Goal: Communication & Community: Answer question/provide support

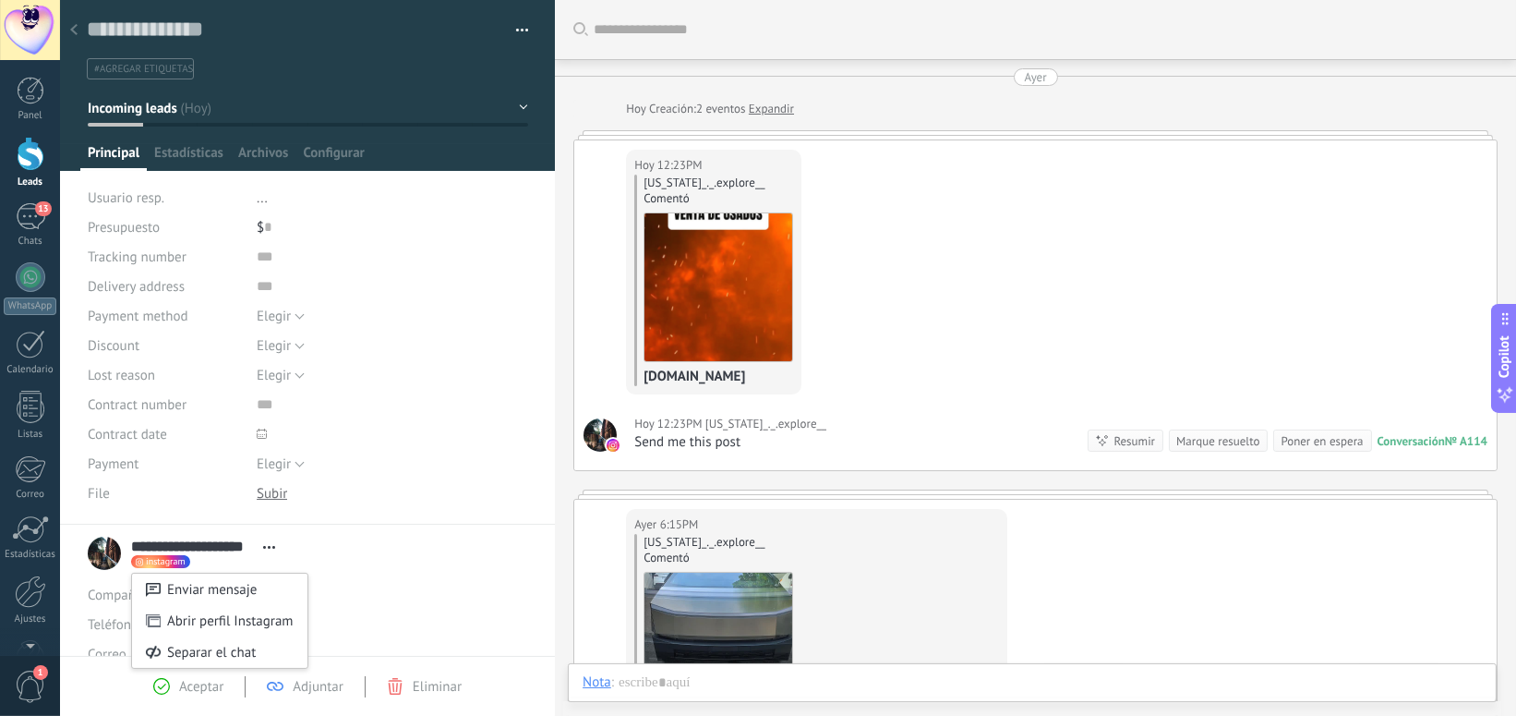
click at [30, 212] on div at bounding box center [758, 358] width 1516 height 716
click at [30, 217] on div "13" at bounding box center [31, 216] width 30 height 27
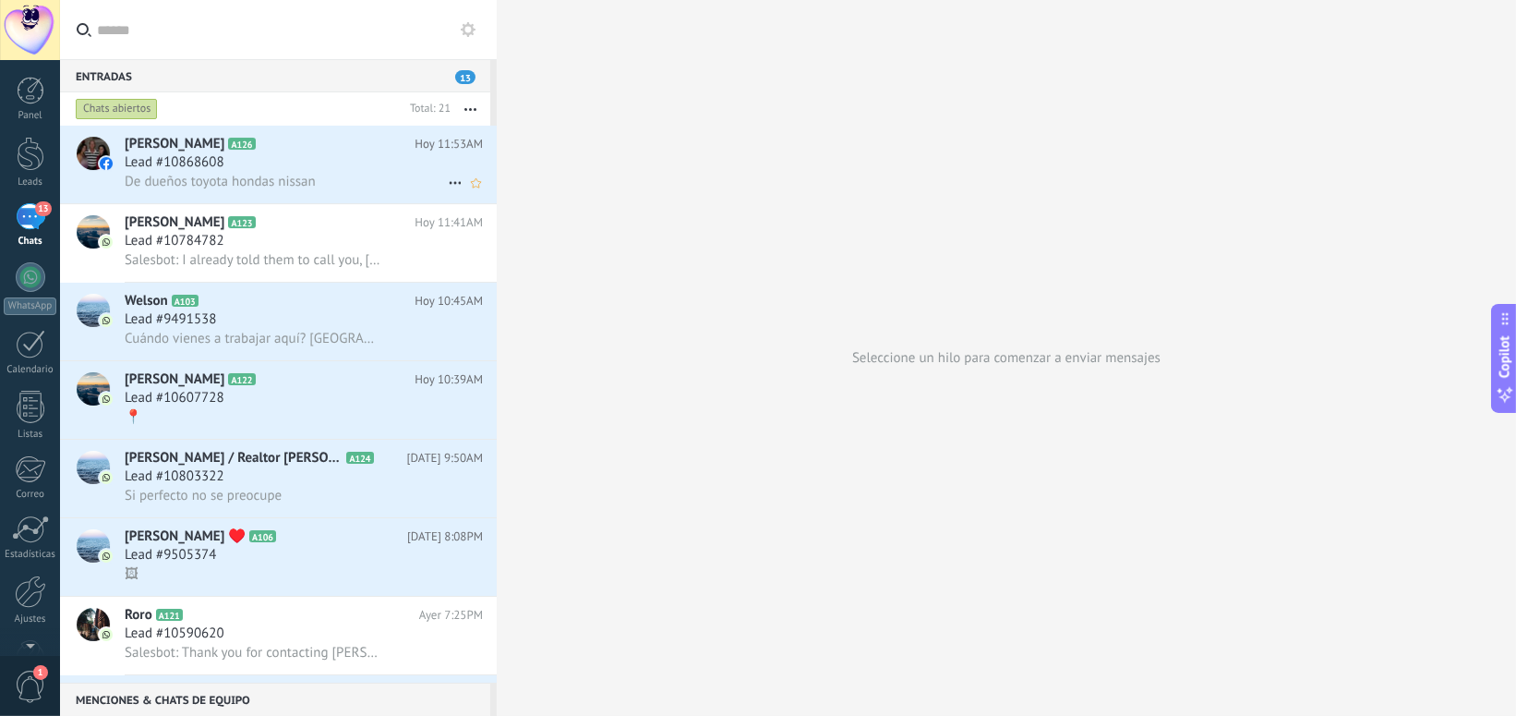
click at [335, 167] on div "Lead #10868608" at bounding box center [304, 162] width 358 height 18
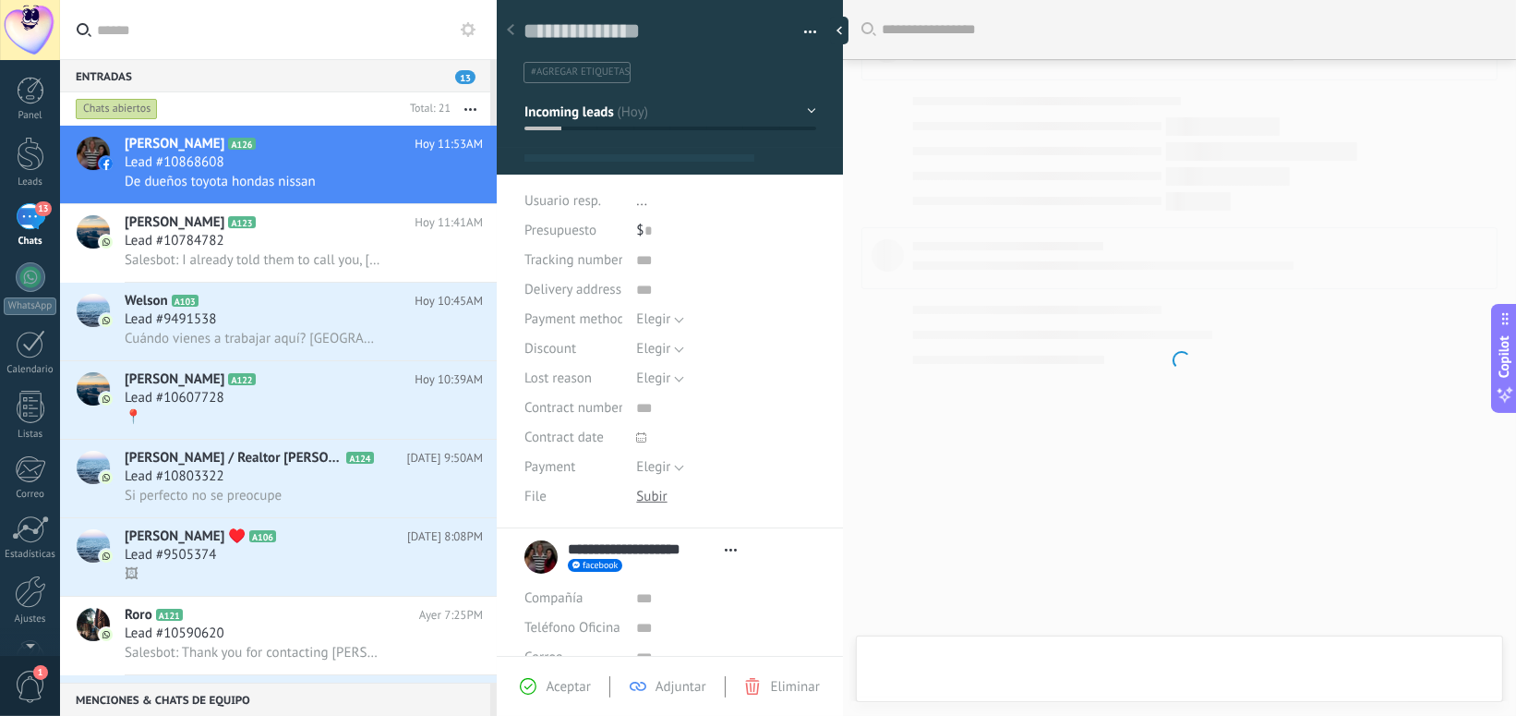
type textarea "**********"
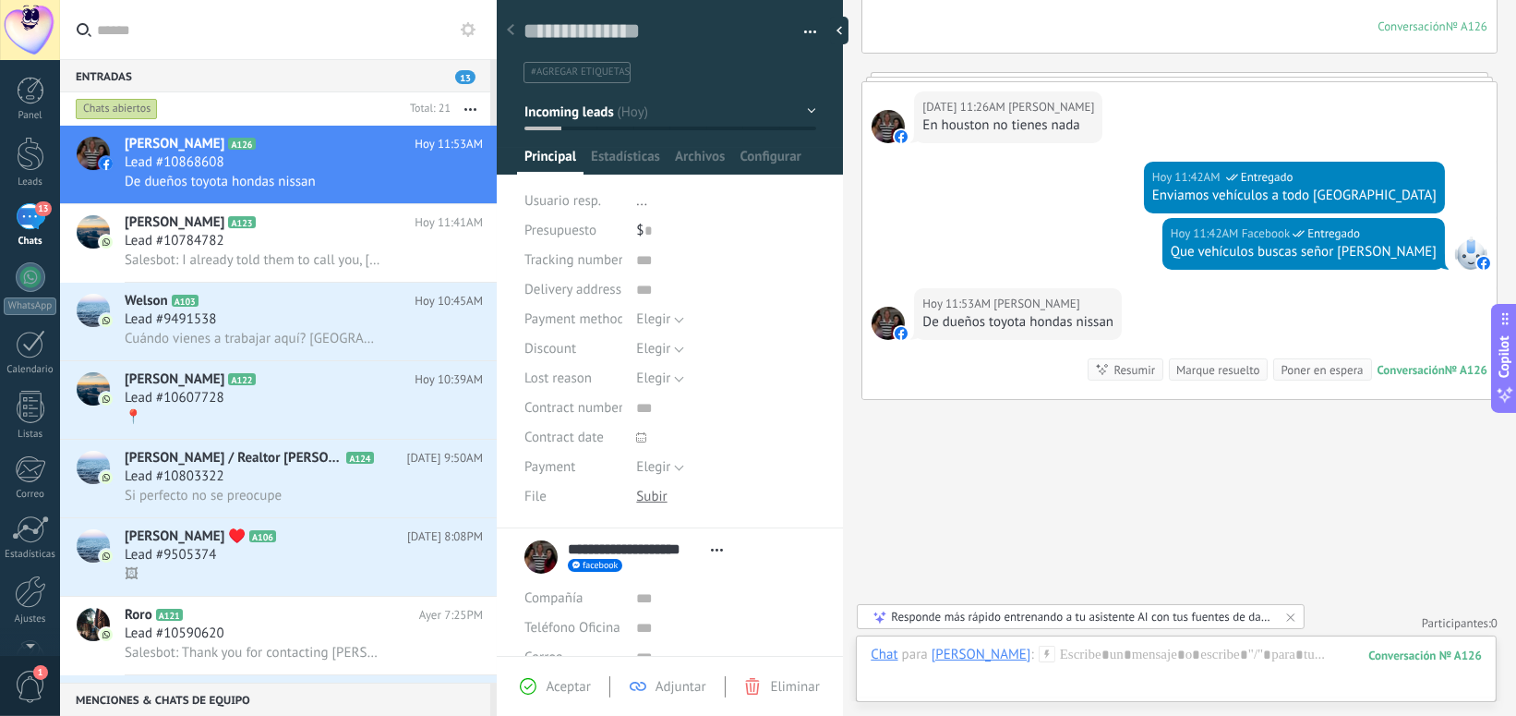
scroll to position [489, 0]
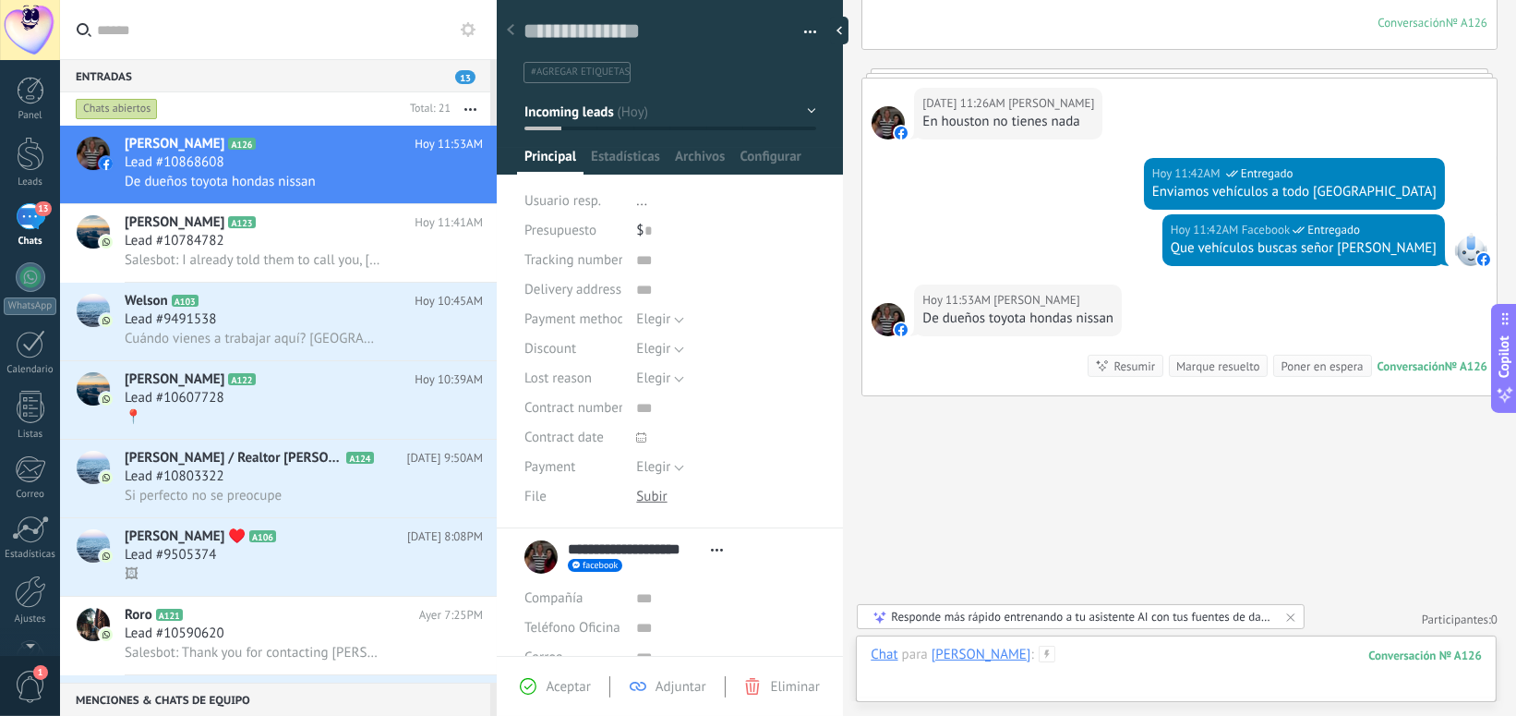
click at [959, 683] on div at bounding box center [1176, 673] width 611 height 55
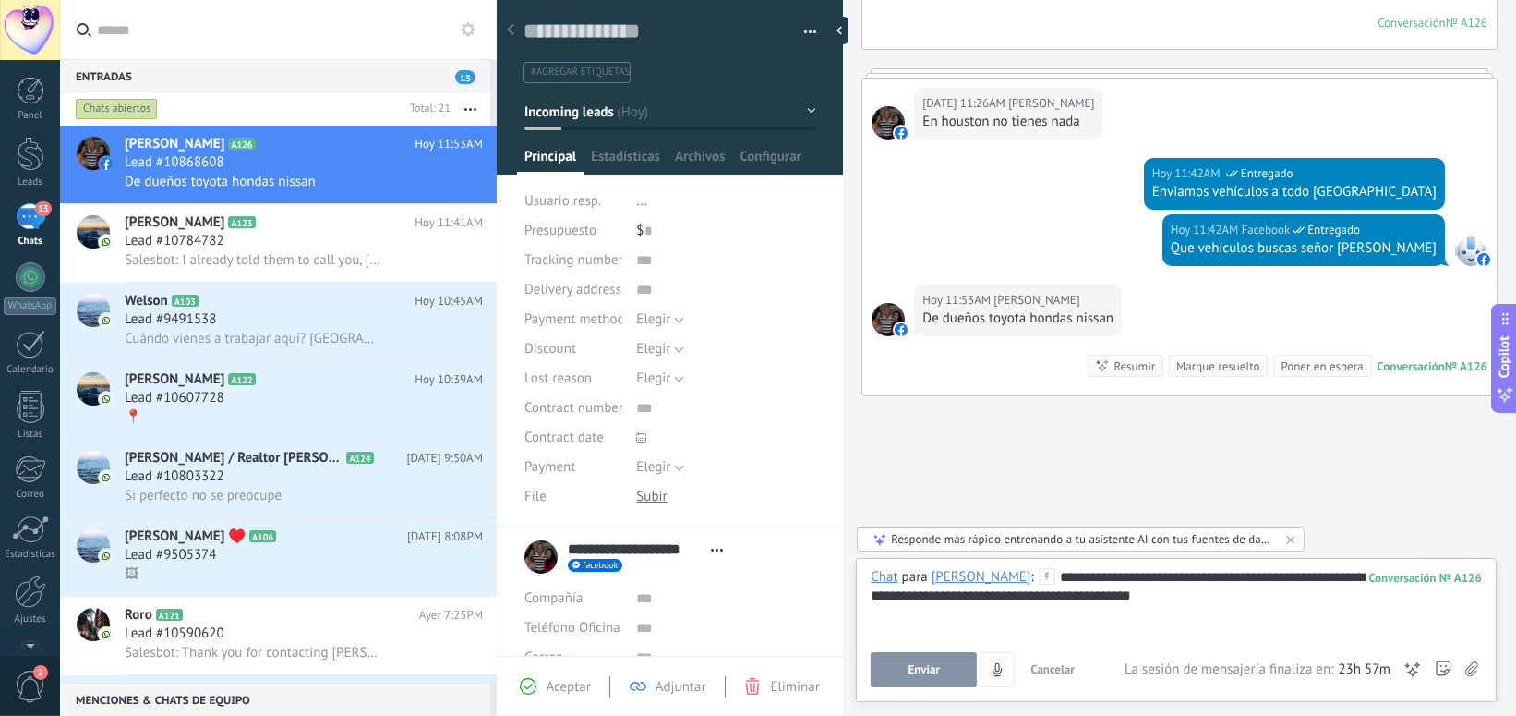
click at [923, 656] on button "Enviar" at bounding box center [924, 669] width 106 height 35
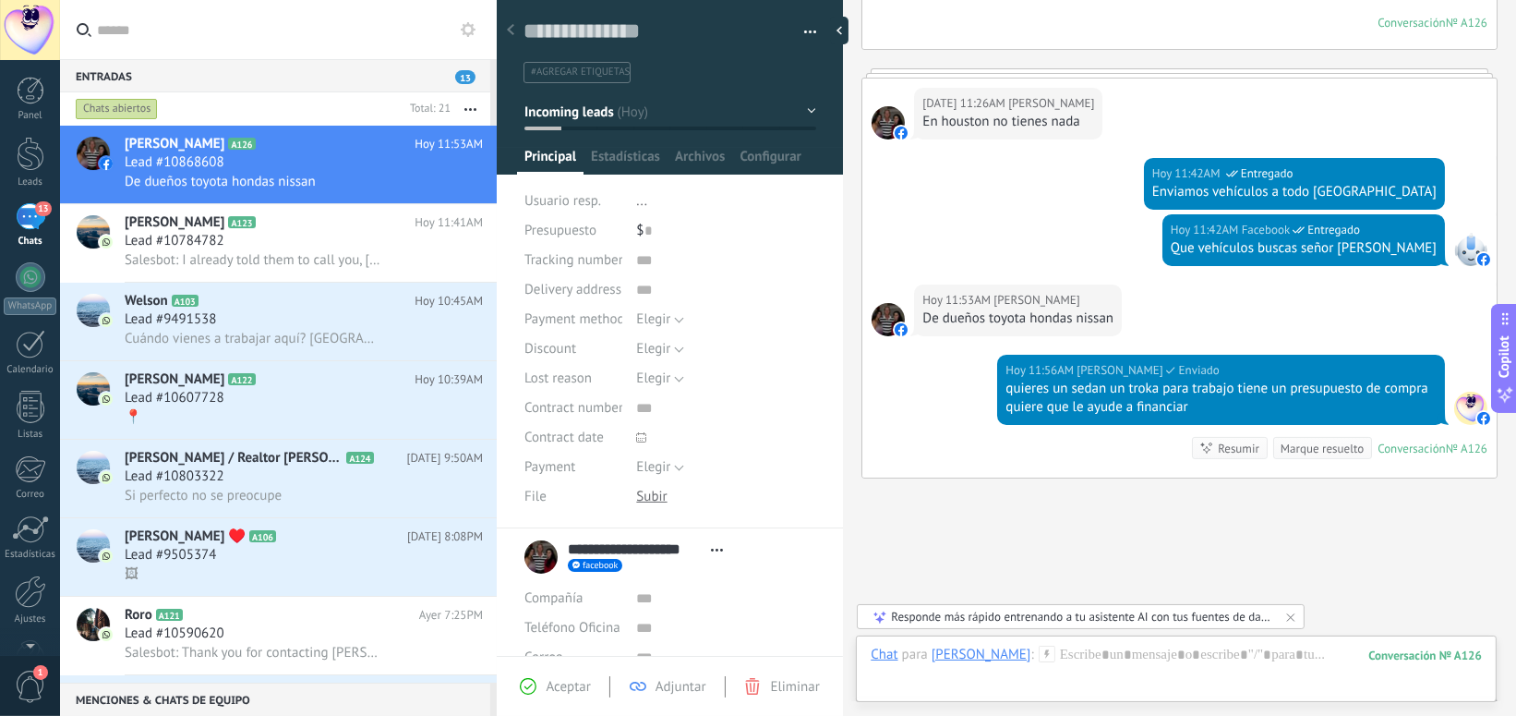
scroll to position [571, 0]
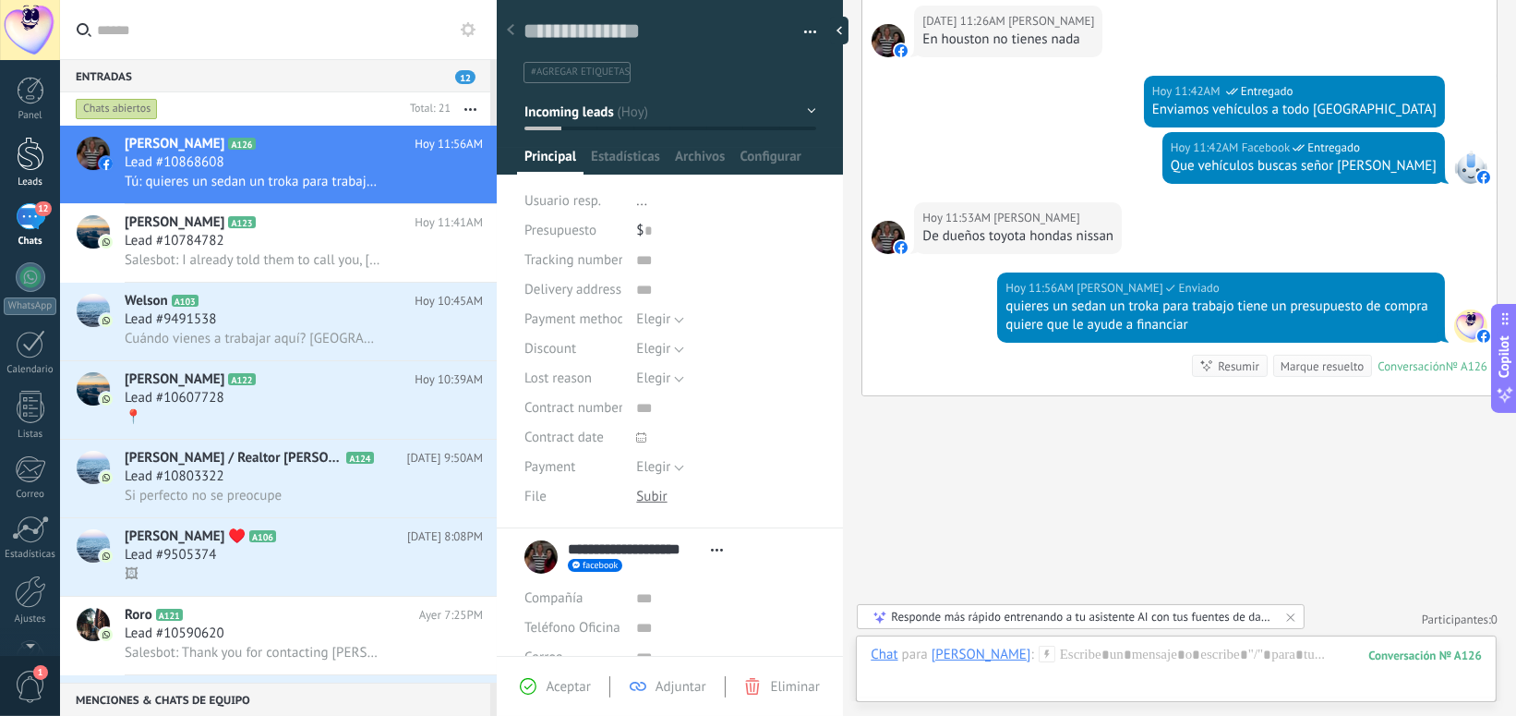
click at [26, 157] on div at bounding box center [31, 154] width 28 height 34
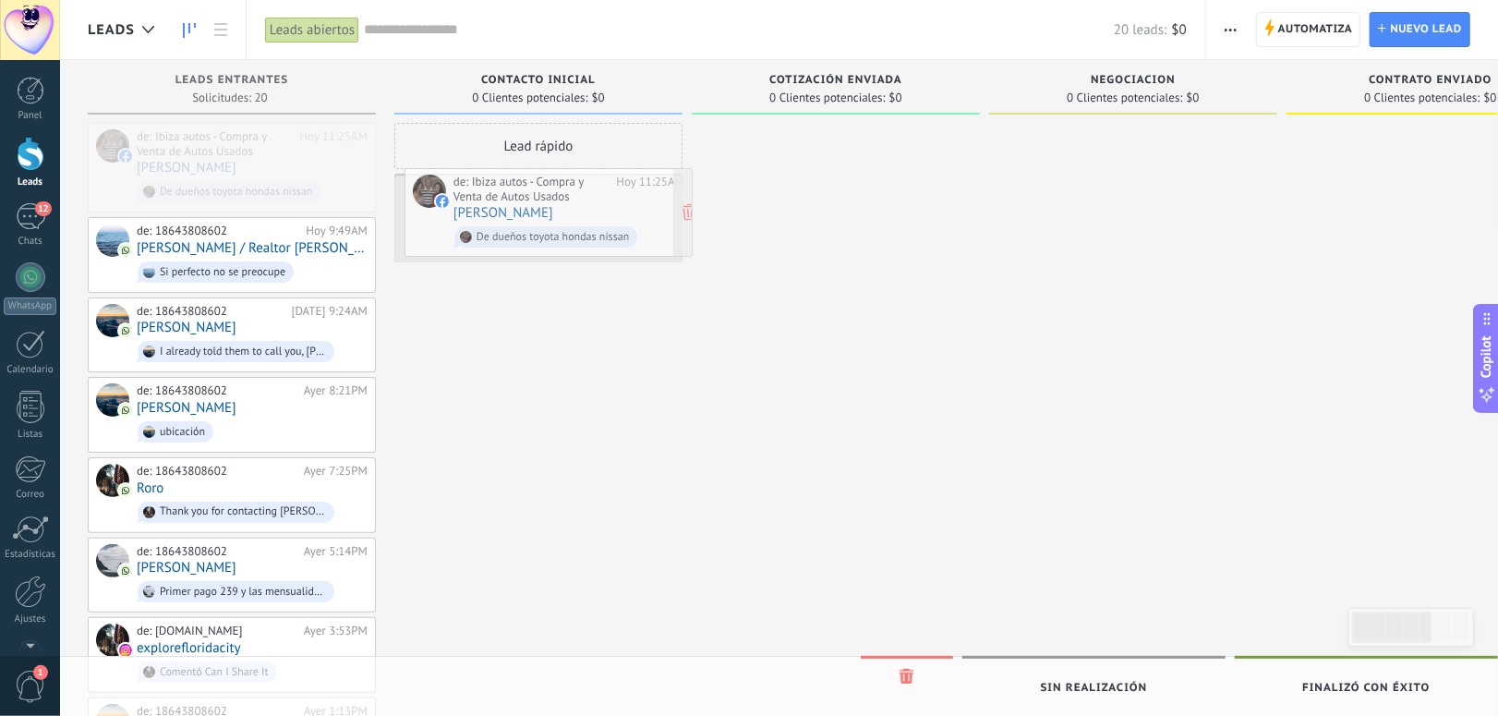
drag, startPoint x: 187, startPoint y: 155, endPoint x: 504, endPoint y: 200, distance: 320.9
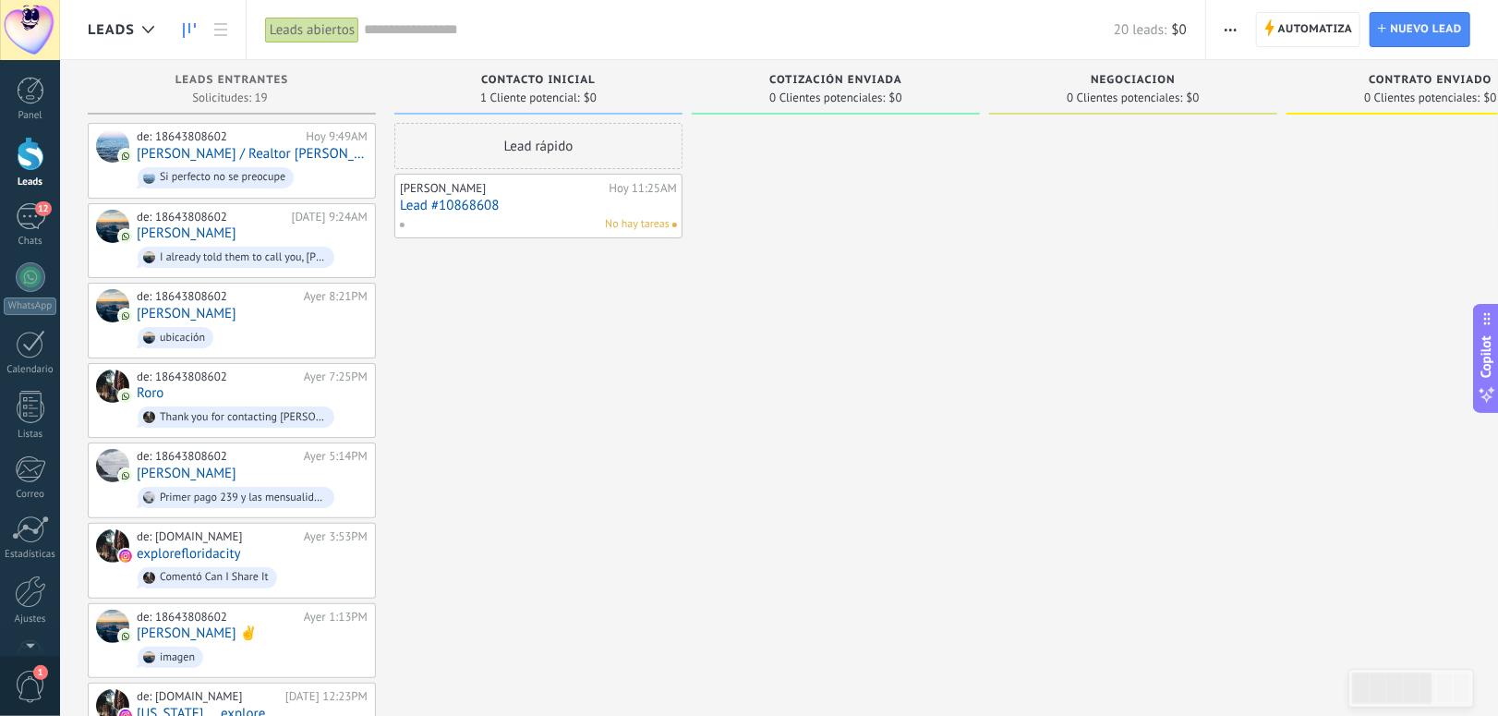
click at [542, 144] on div "Lead rápido" at bounding box center [538, 146] width 288 height 46
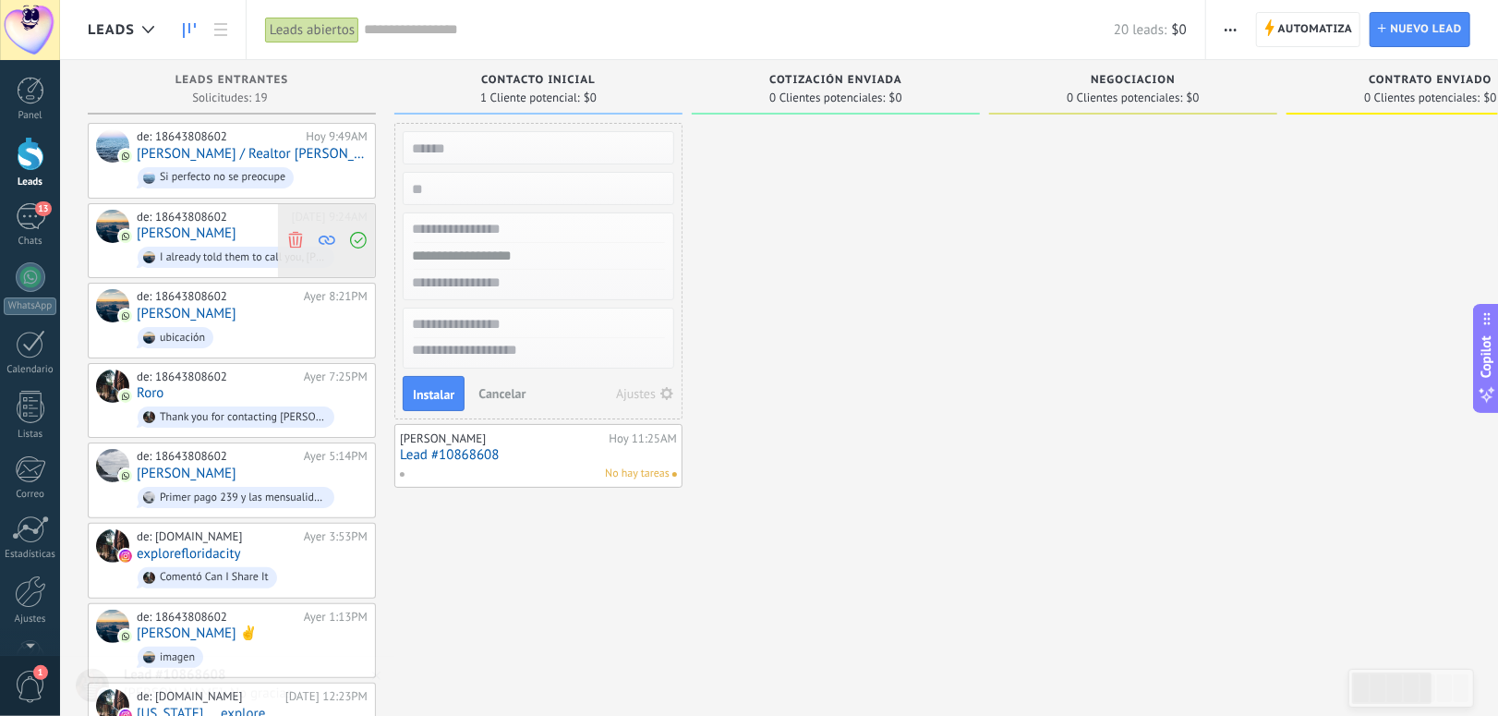
click at [295, 242] on icon at bounding box center [295, 240] width 17 height 17
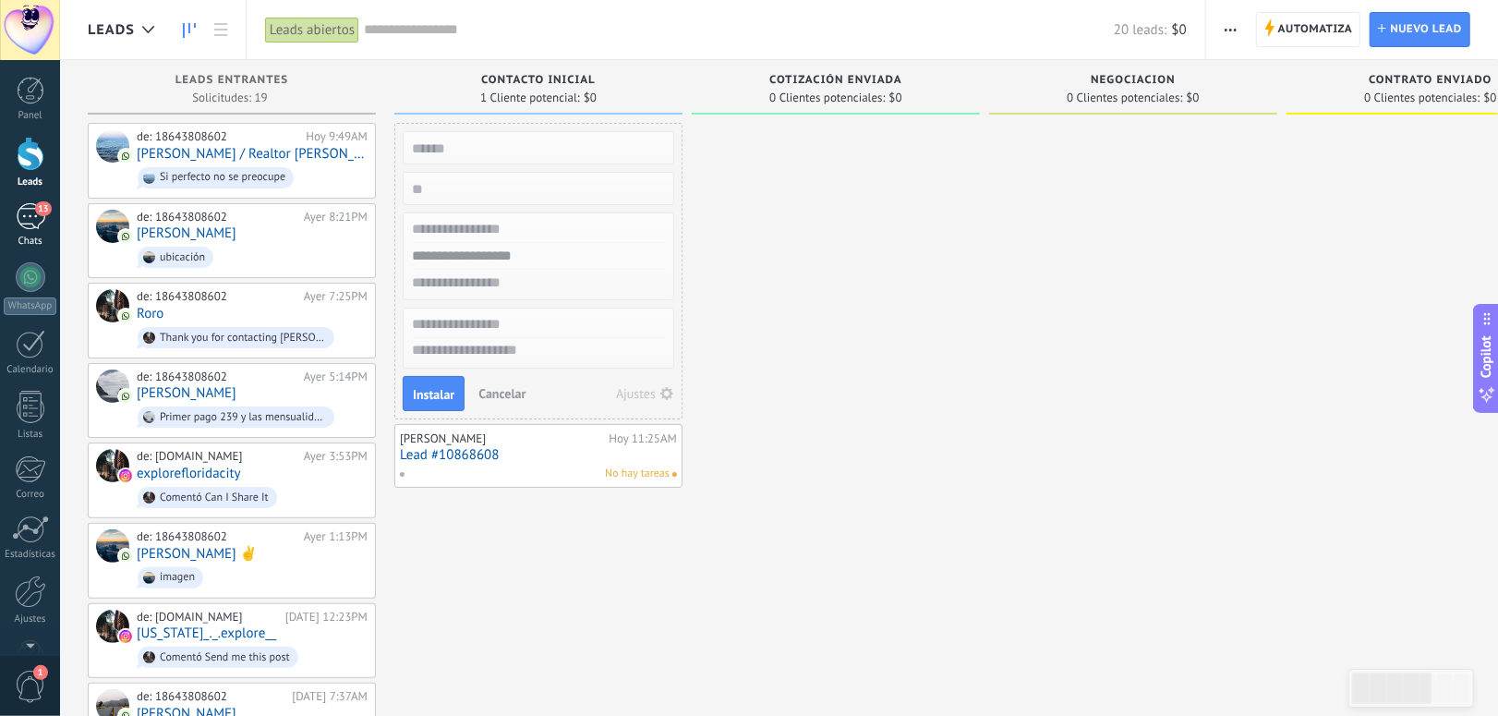
click at [30, 217] on div "13" at bounding box center [31, 216] width 30 height 27
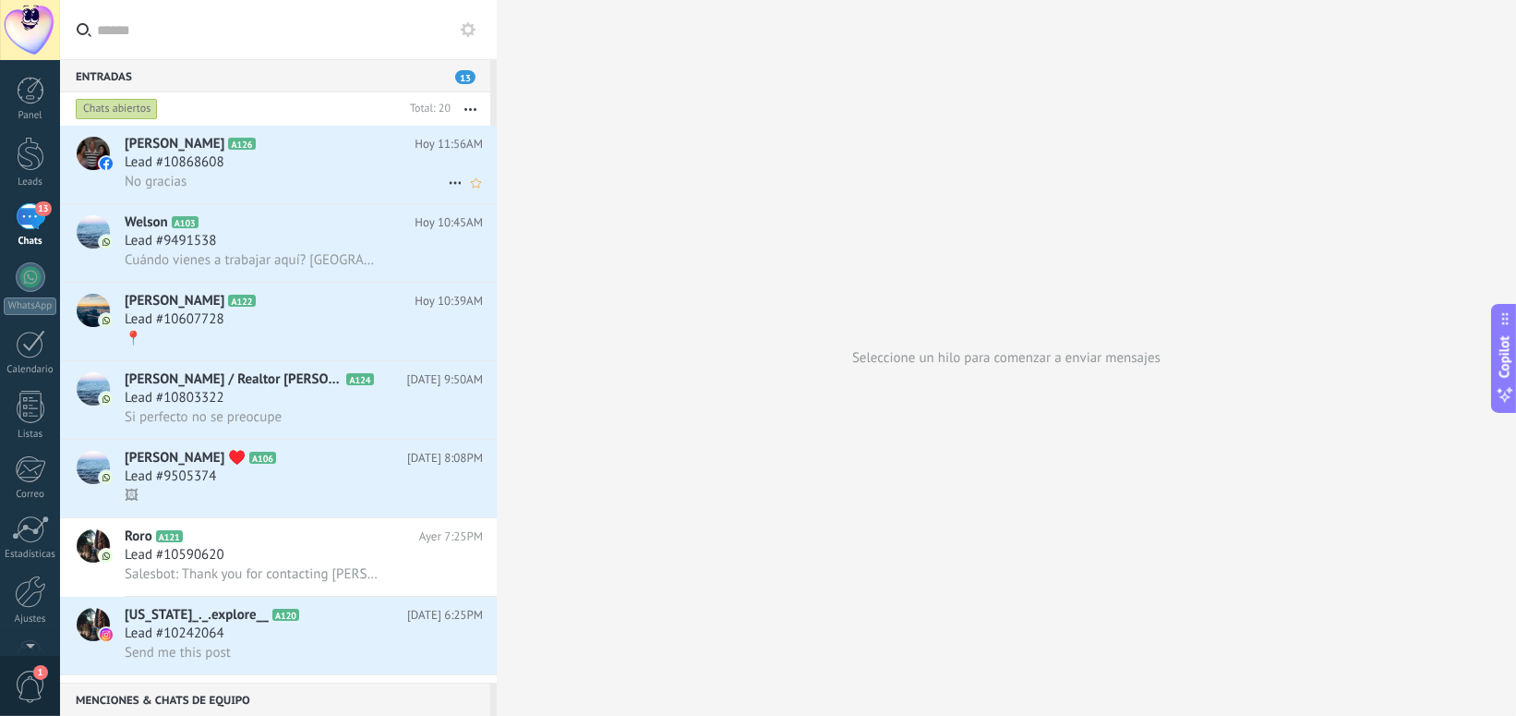
click at [321, 168] on div "Lead #10868608" at bounding box center [304, 162] width 358 height 18
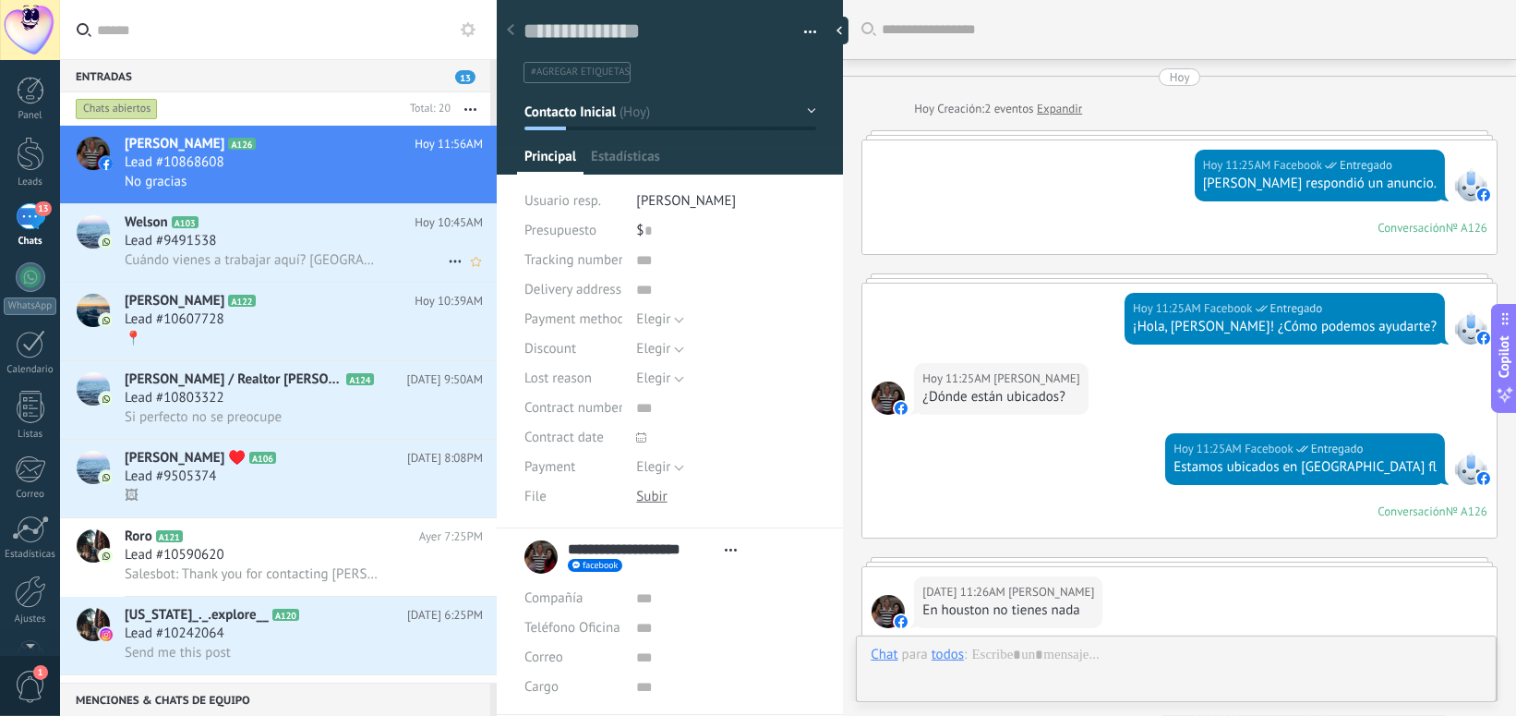
type textarea "**********"
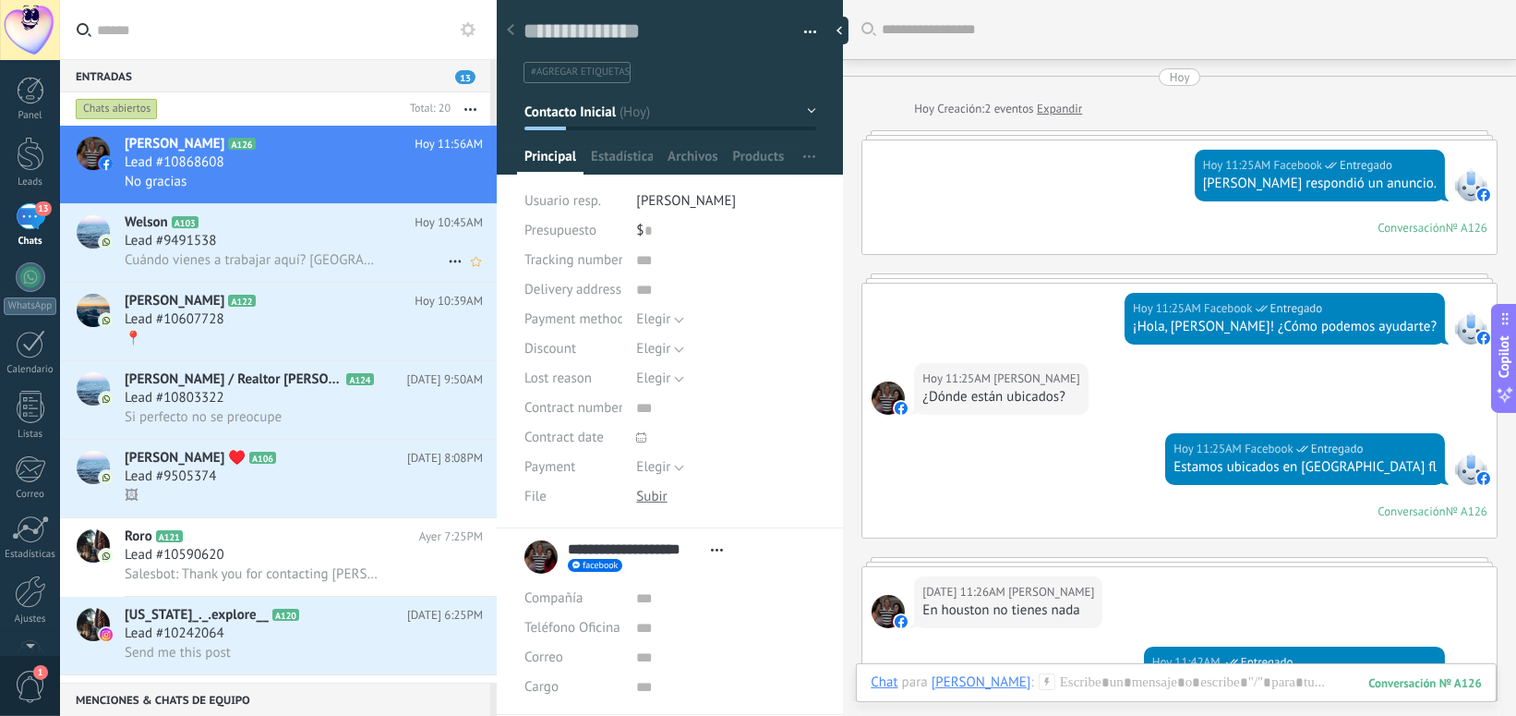
scroll to position [739, 0]
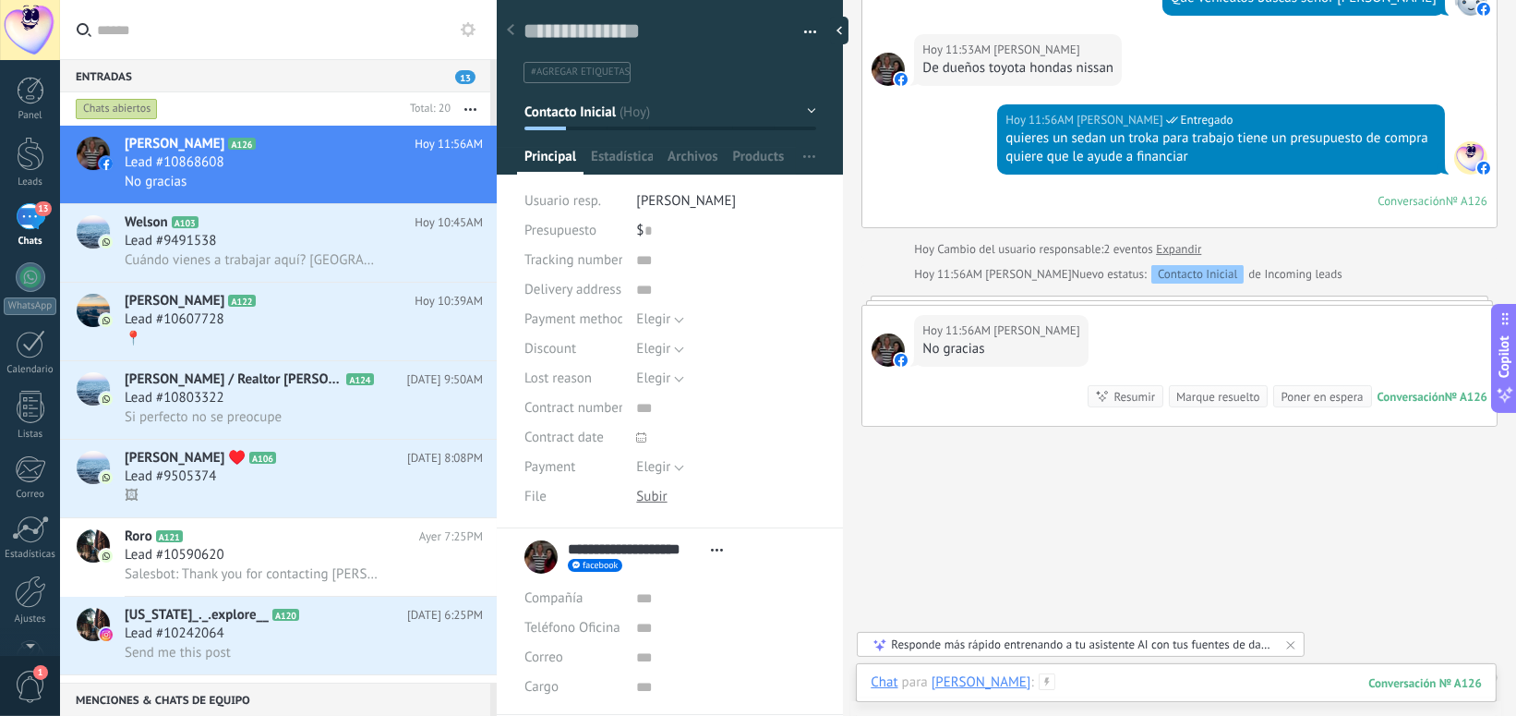
click at [1138, 683] on div at bounding box center [1176, 700] width 611 height 55
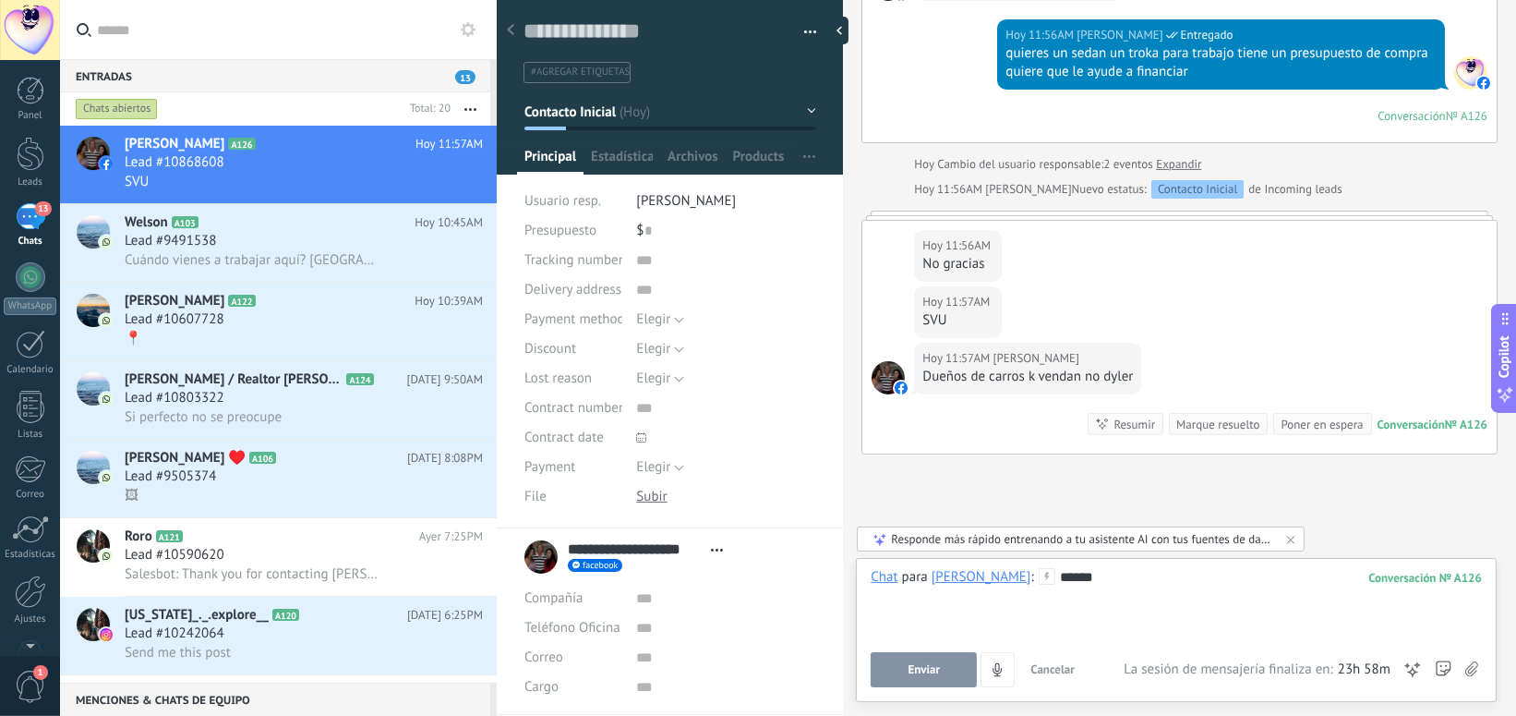
scroll to position [880, 0]
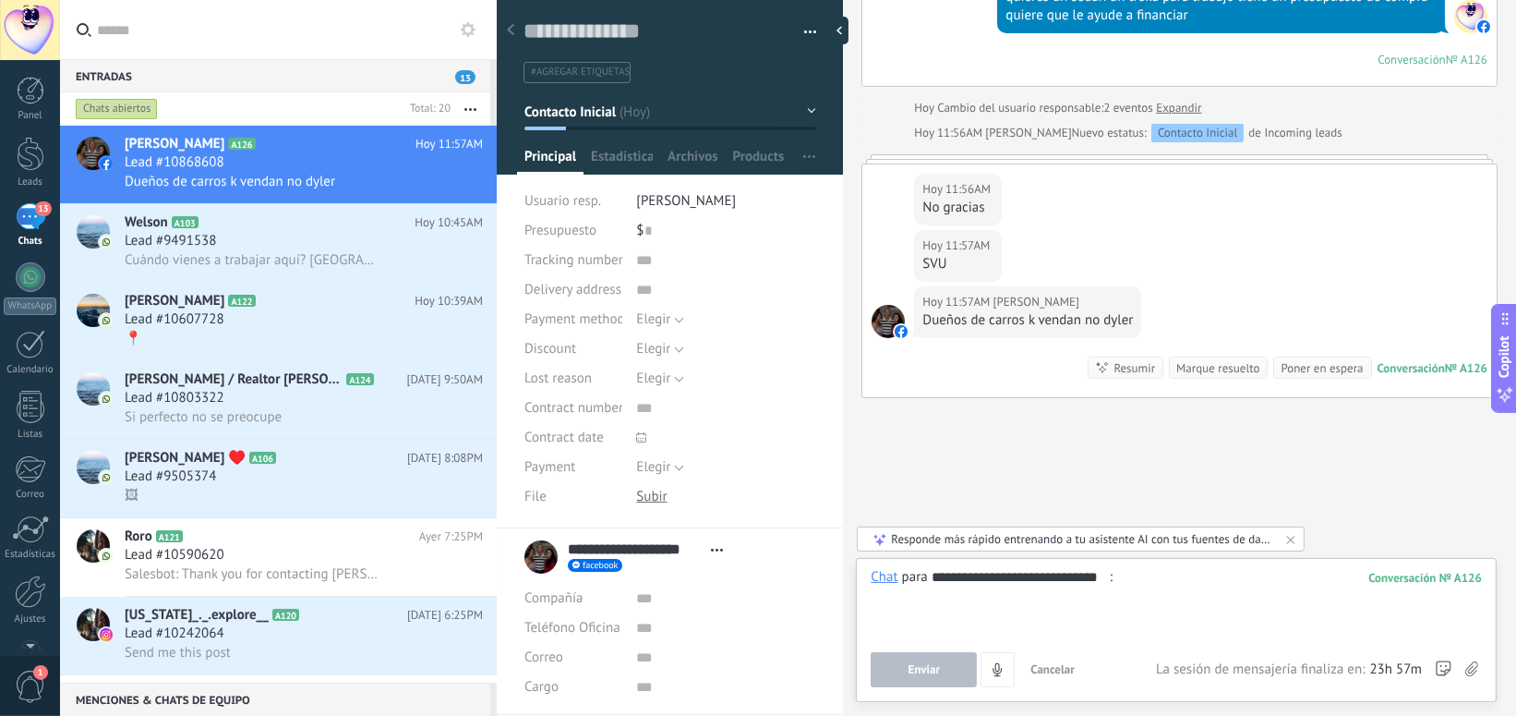
type input "**********"
click at [909, 673] on span "Enviar" at bounding box center [925, 669] width 32 height 13
type input "*"
type input "**********"
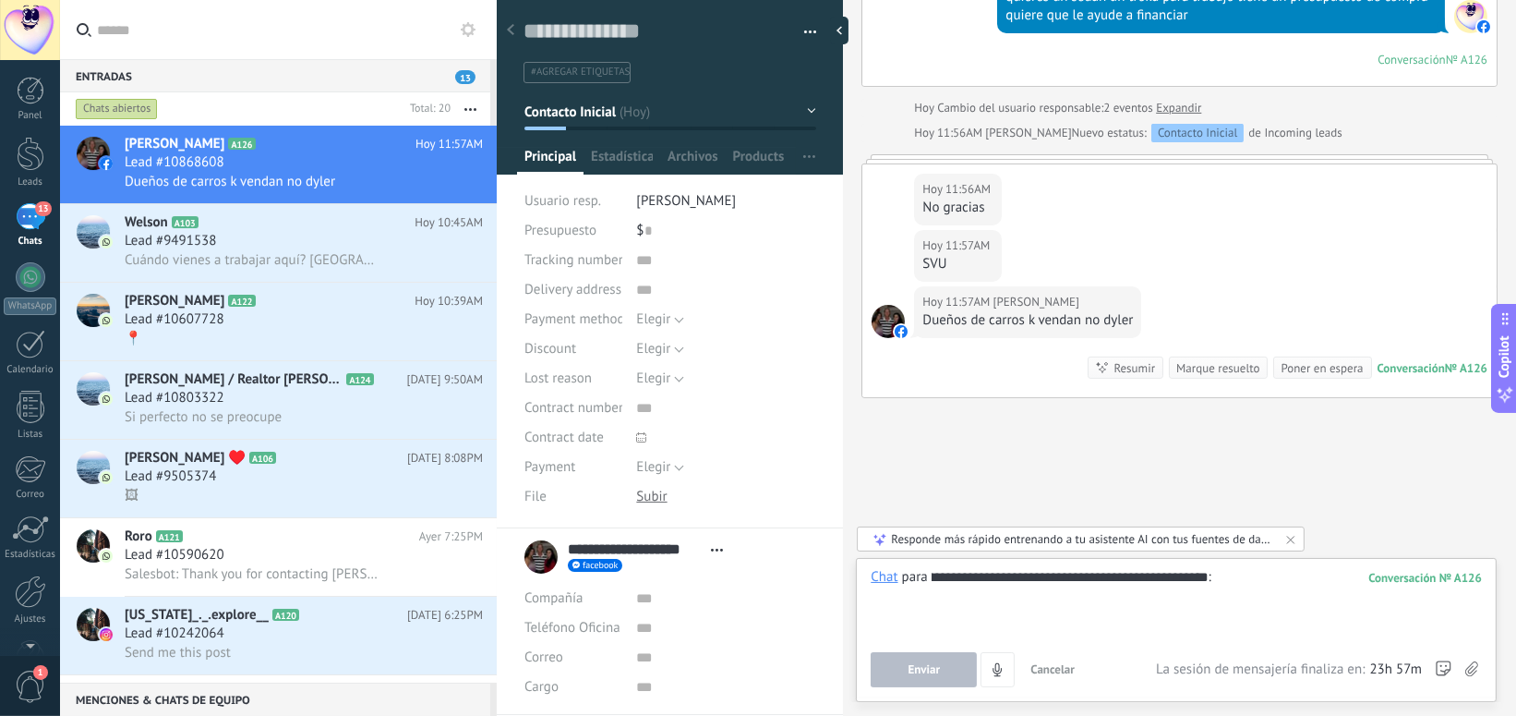
click at [928, 669] on span "Enviar" at bounding box center [925, 669] width 32 height 13
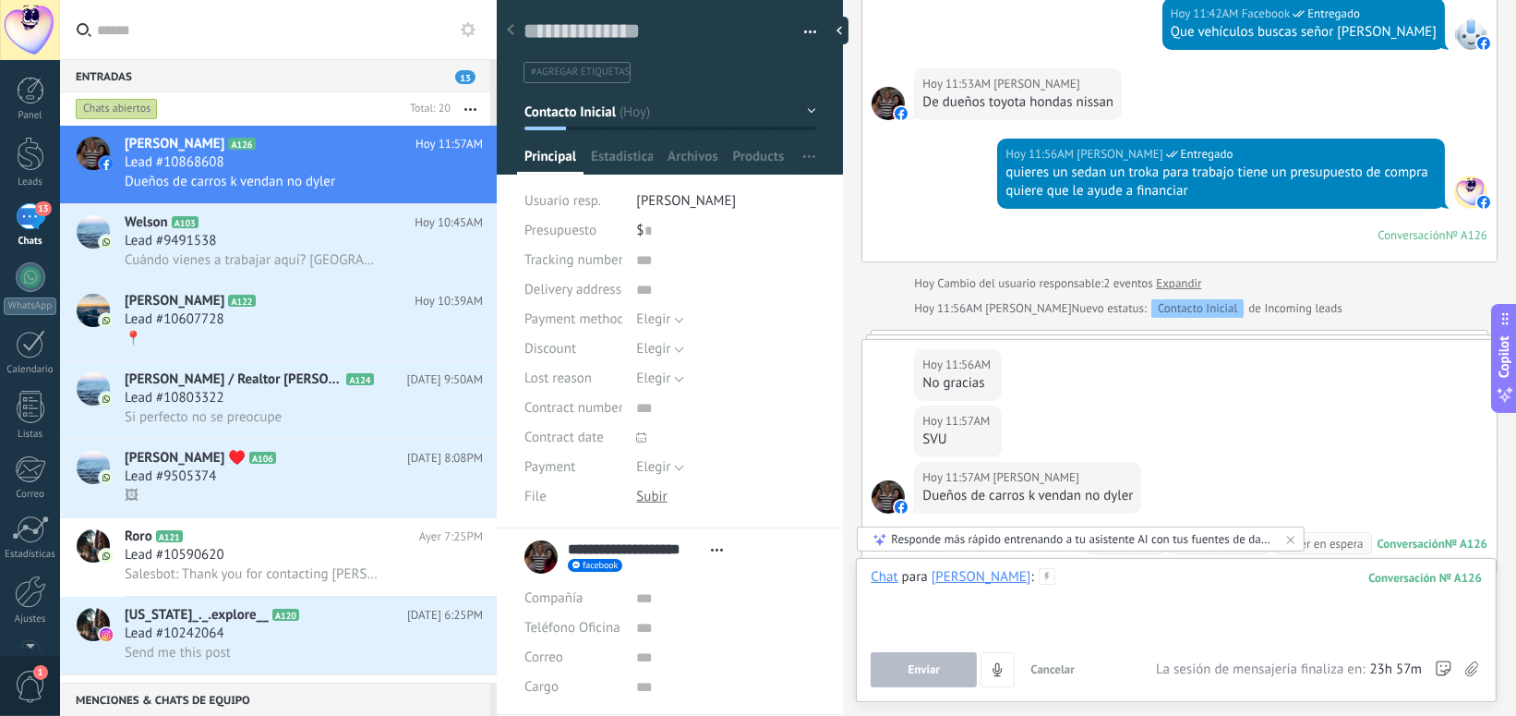
scroll to position [880, 0]
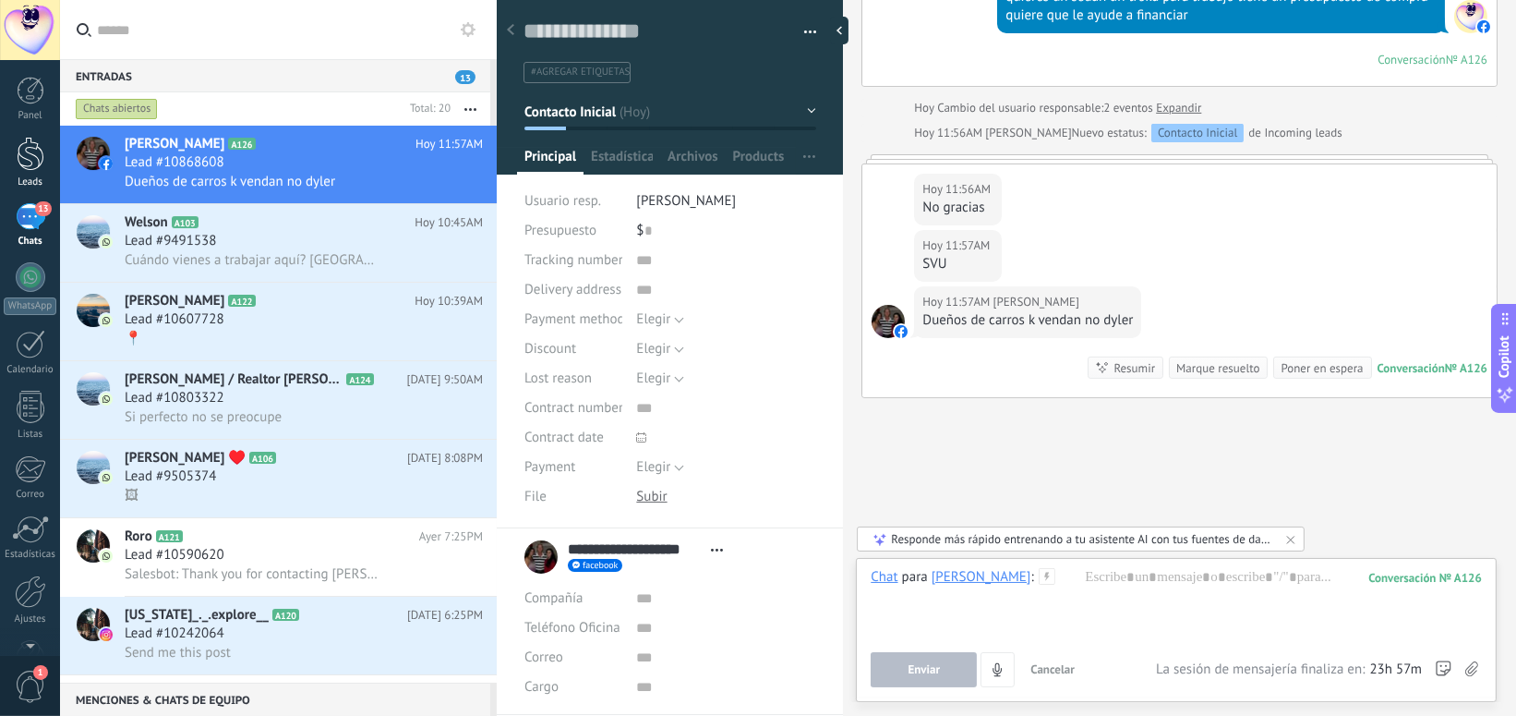
click at [25, 156] on div at bounding box center [31, 154] width 28 height 34
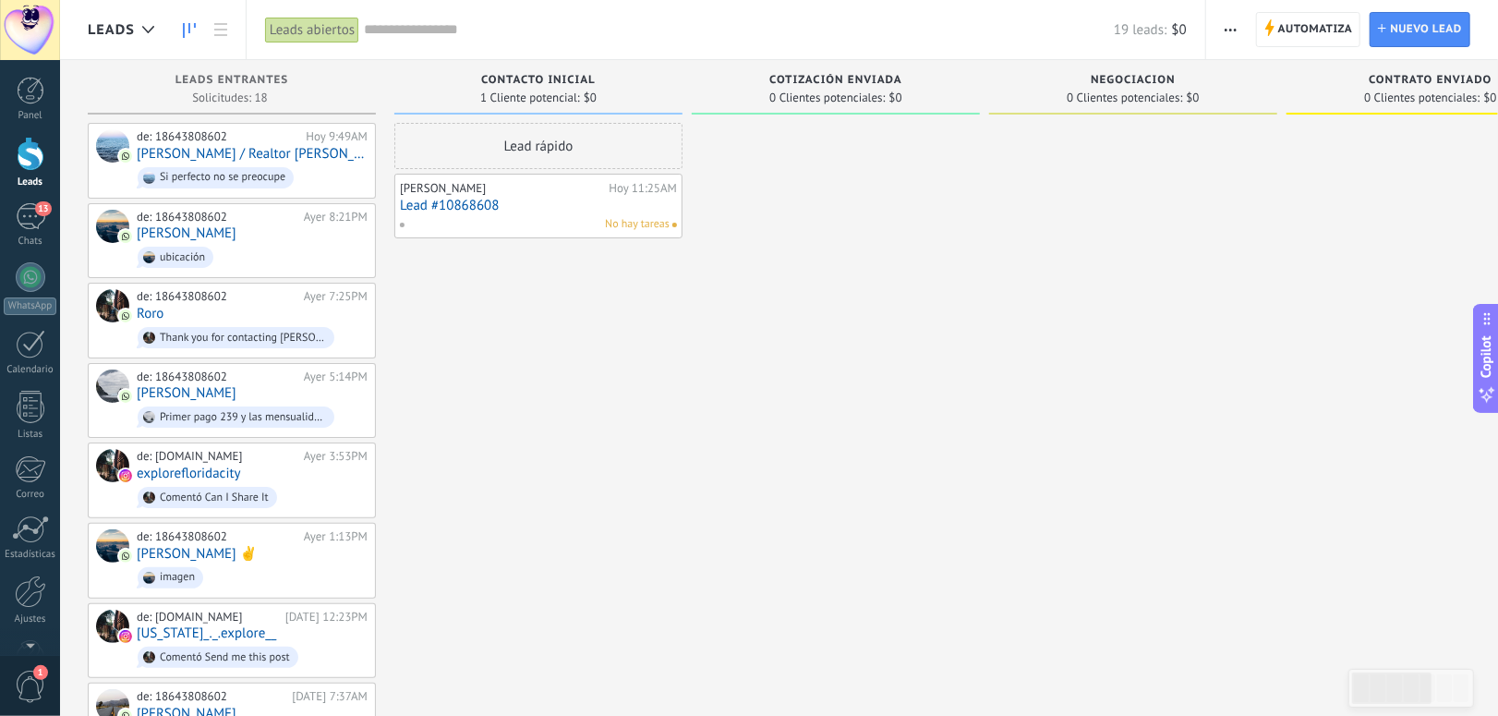
click at [515, 210] on link "Lead #10868608" at bounding box center [538, 206] width 277 height 16
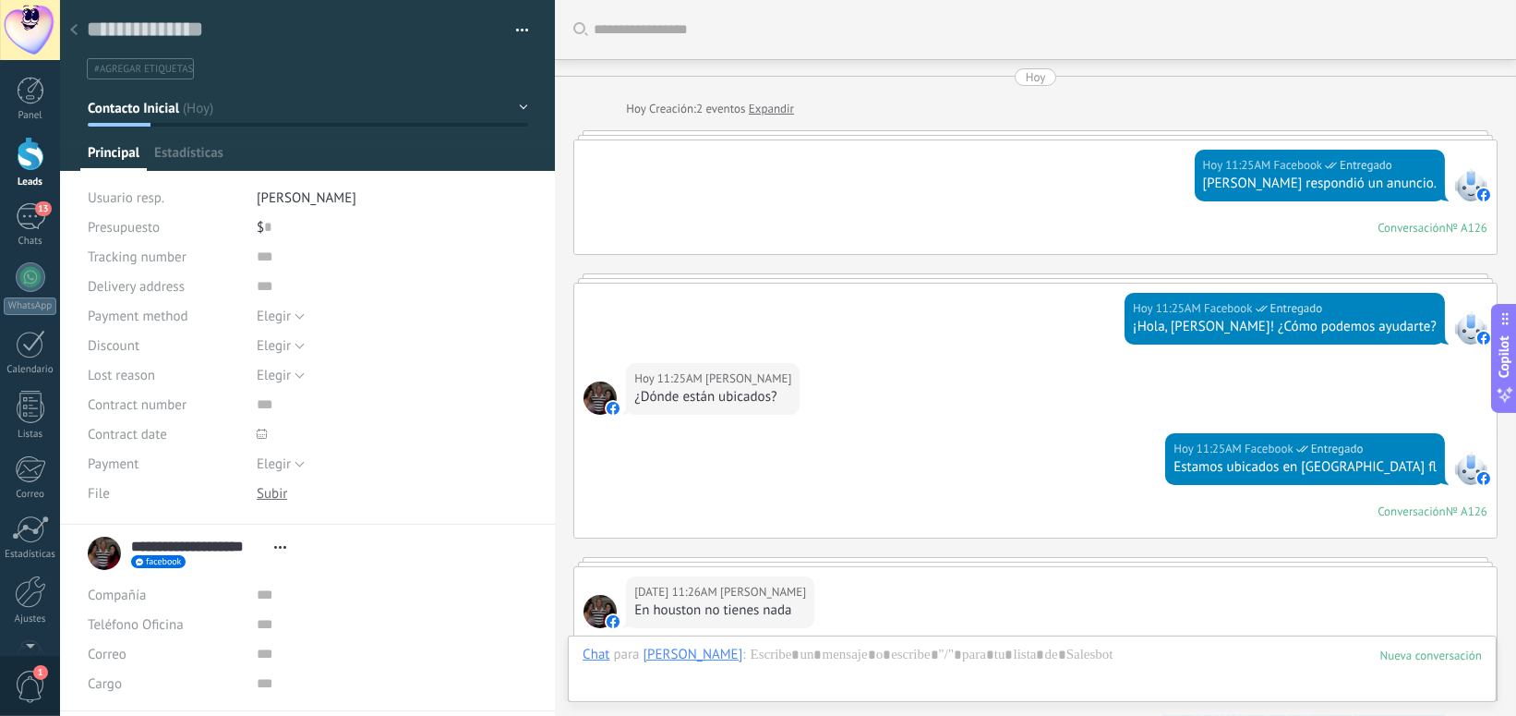
scroll to position [28, 0]
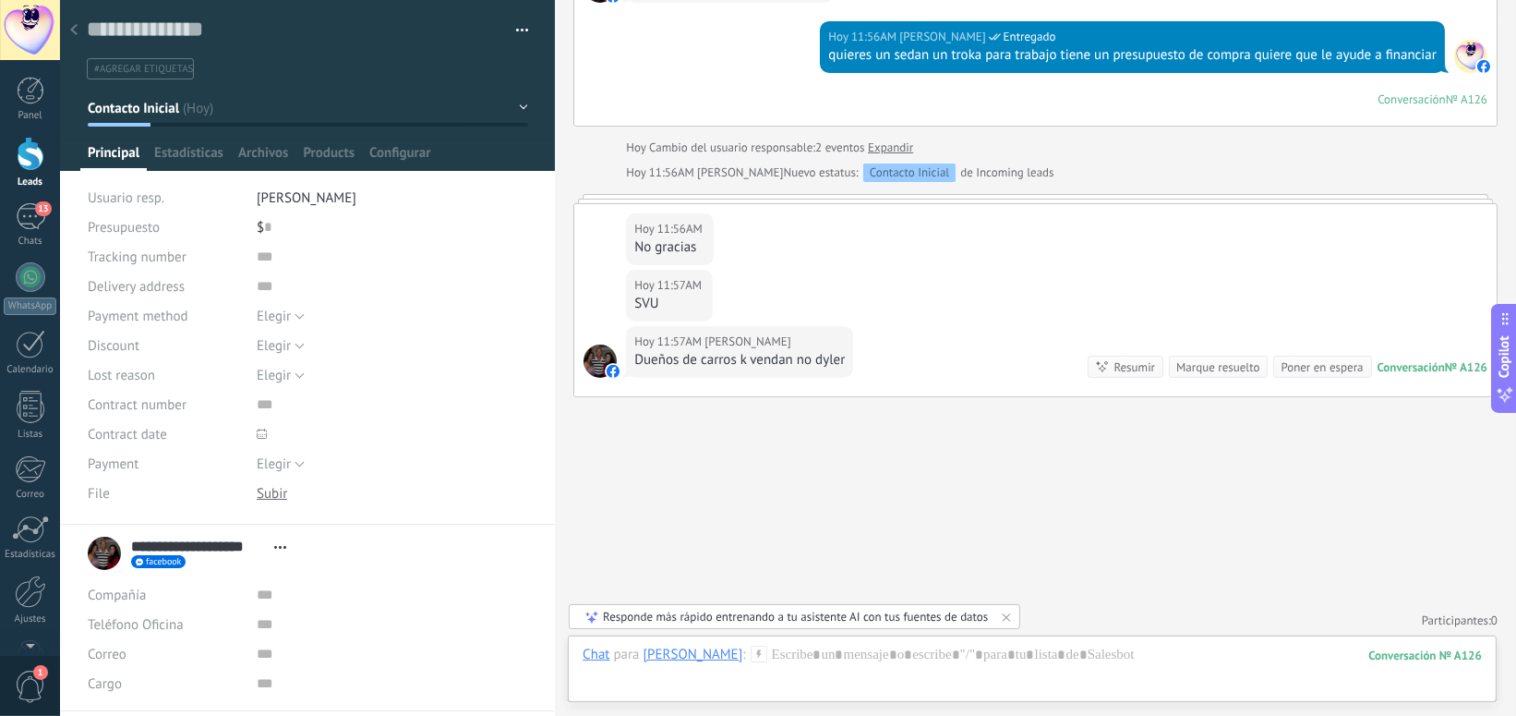
click at [23, 148] on div at bounding box center [31, 154] width 28 height 34
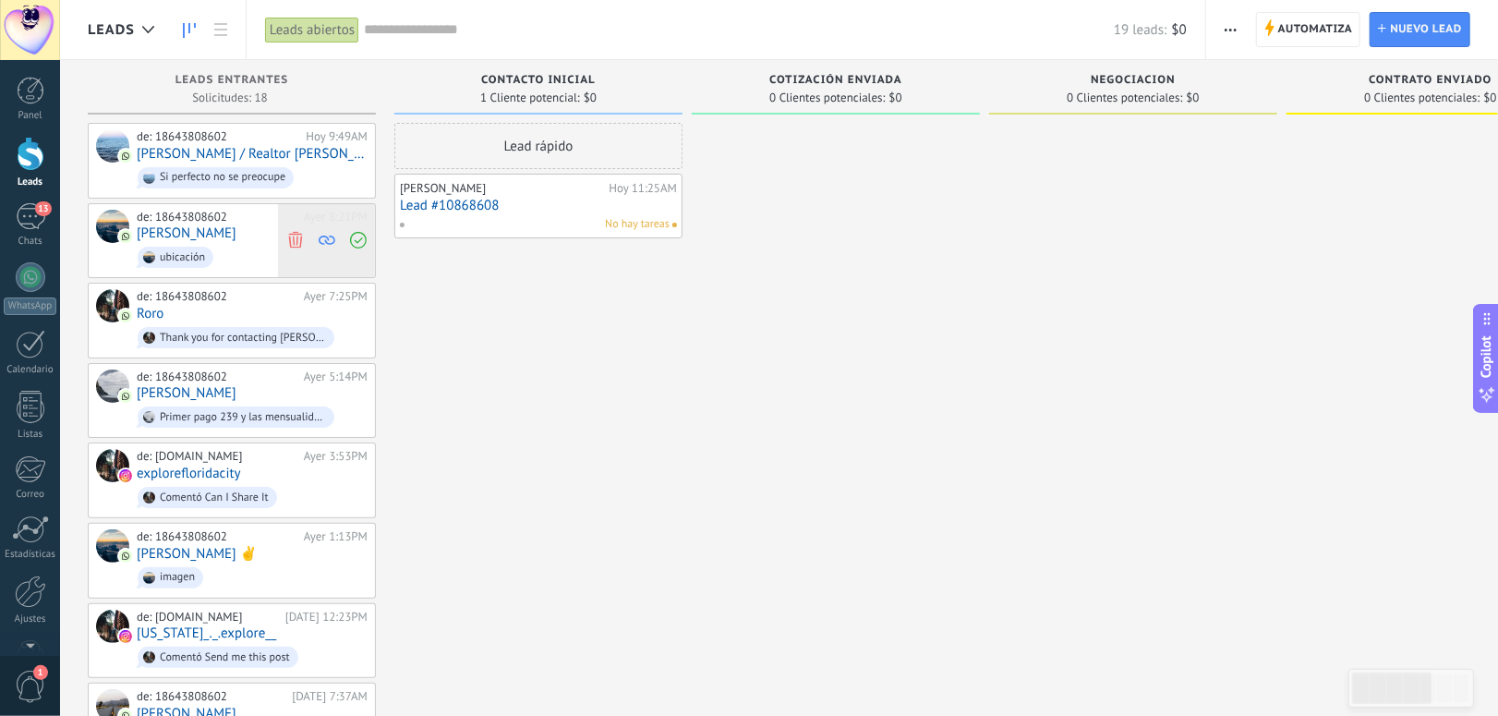
click at [293, 237] on use at bounding box center [295, 240] width 14 height 17
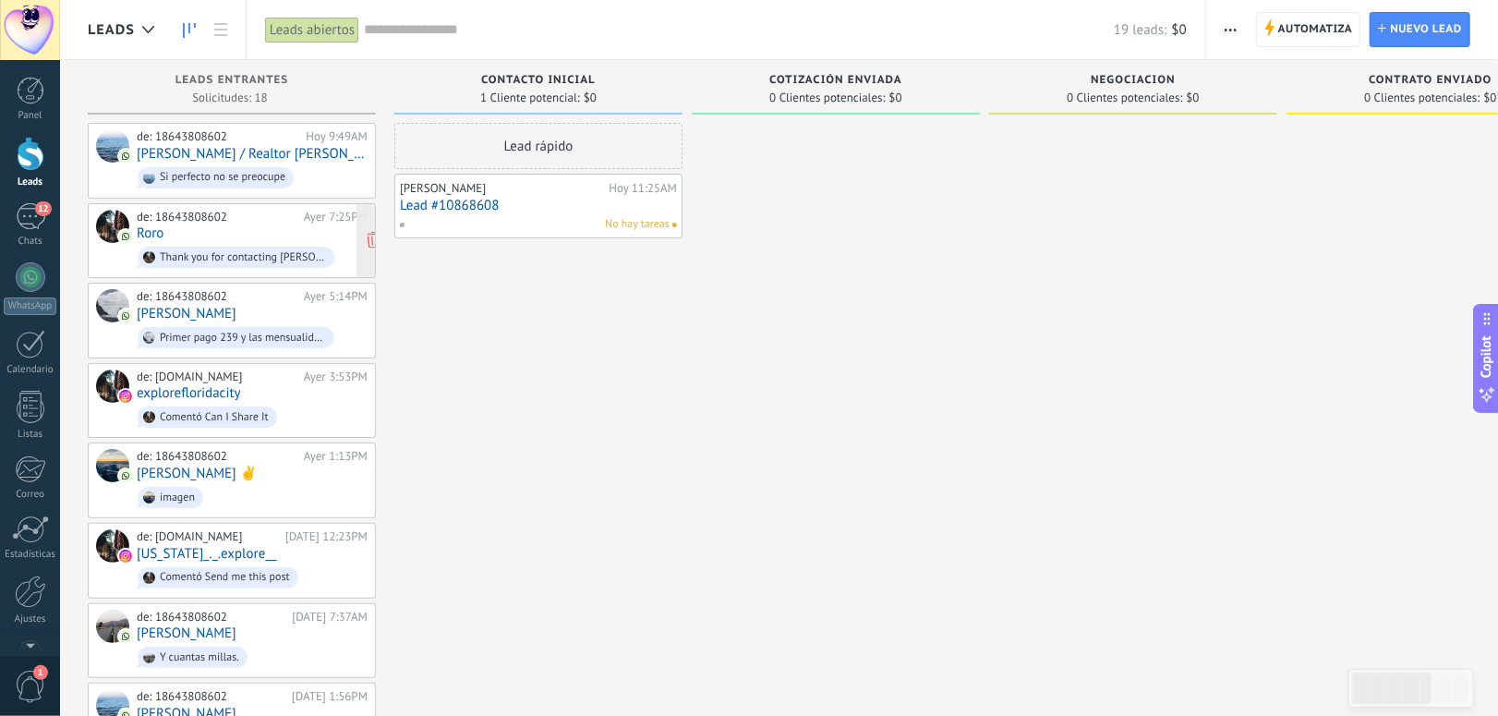
click at [227, 221] on div "de: 18643808602" at bounding box center [217, 217] width 161 height 15
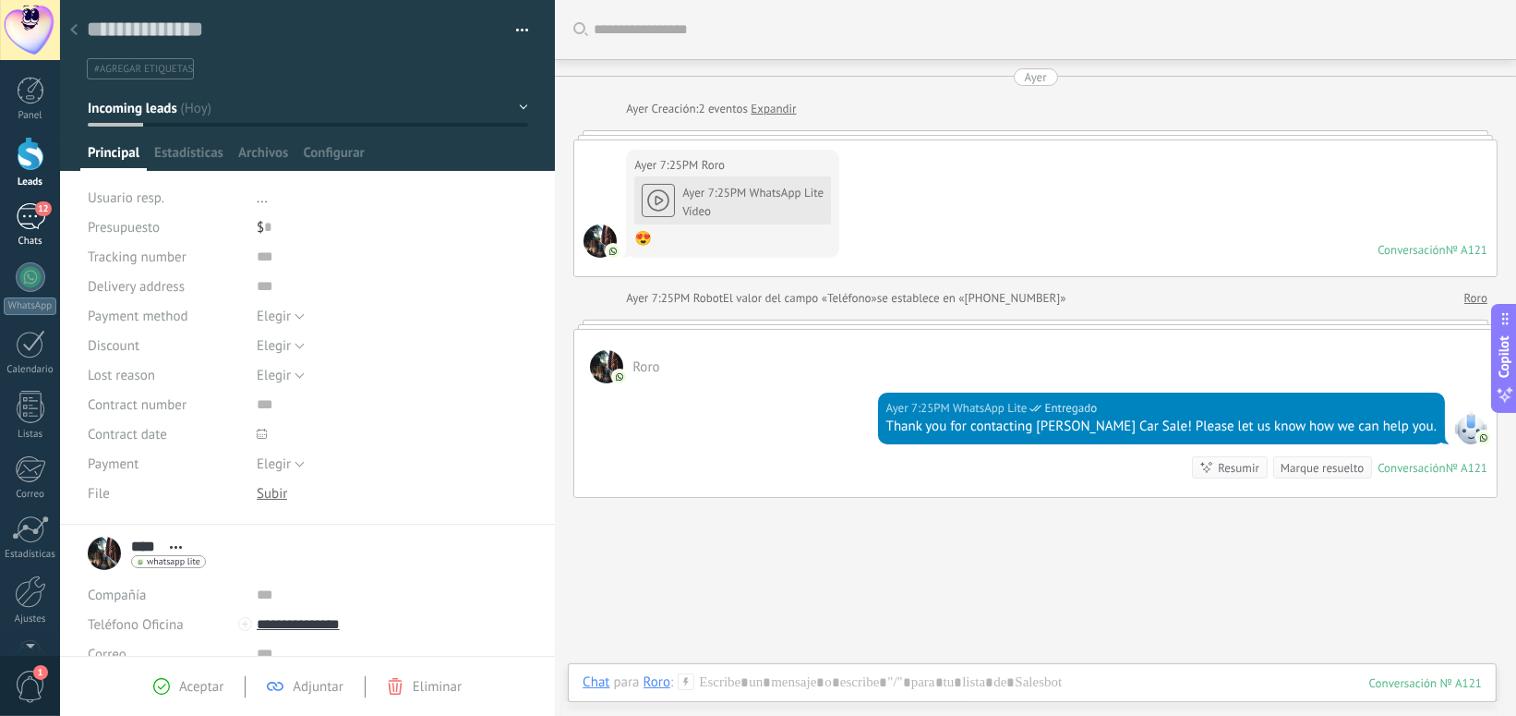
click at [30, 222] on div "12" at bounding box center [31, 216] width 30 height 27
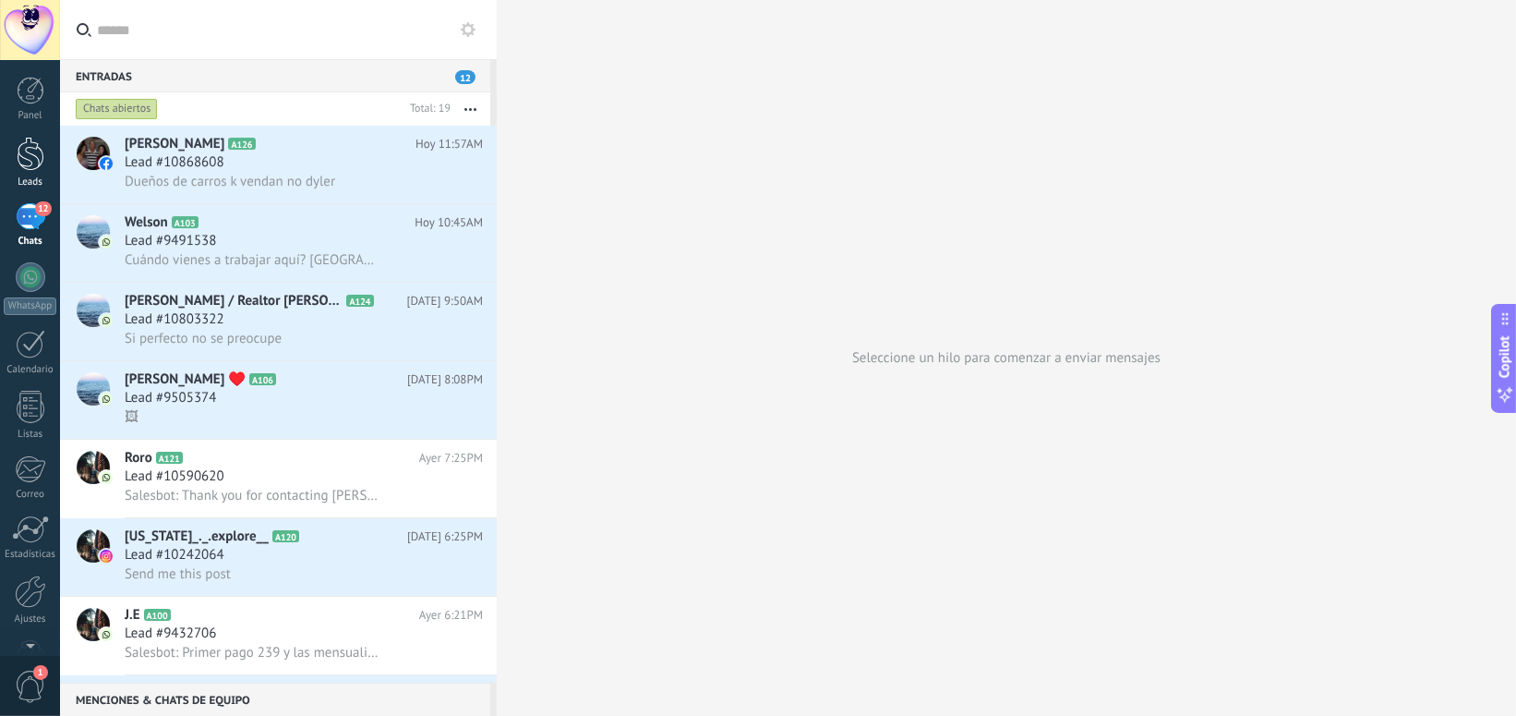
click at [24, 150] on div at bounding box center [31, 154] width 28 height 34
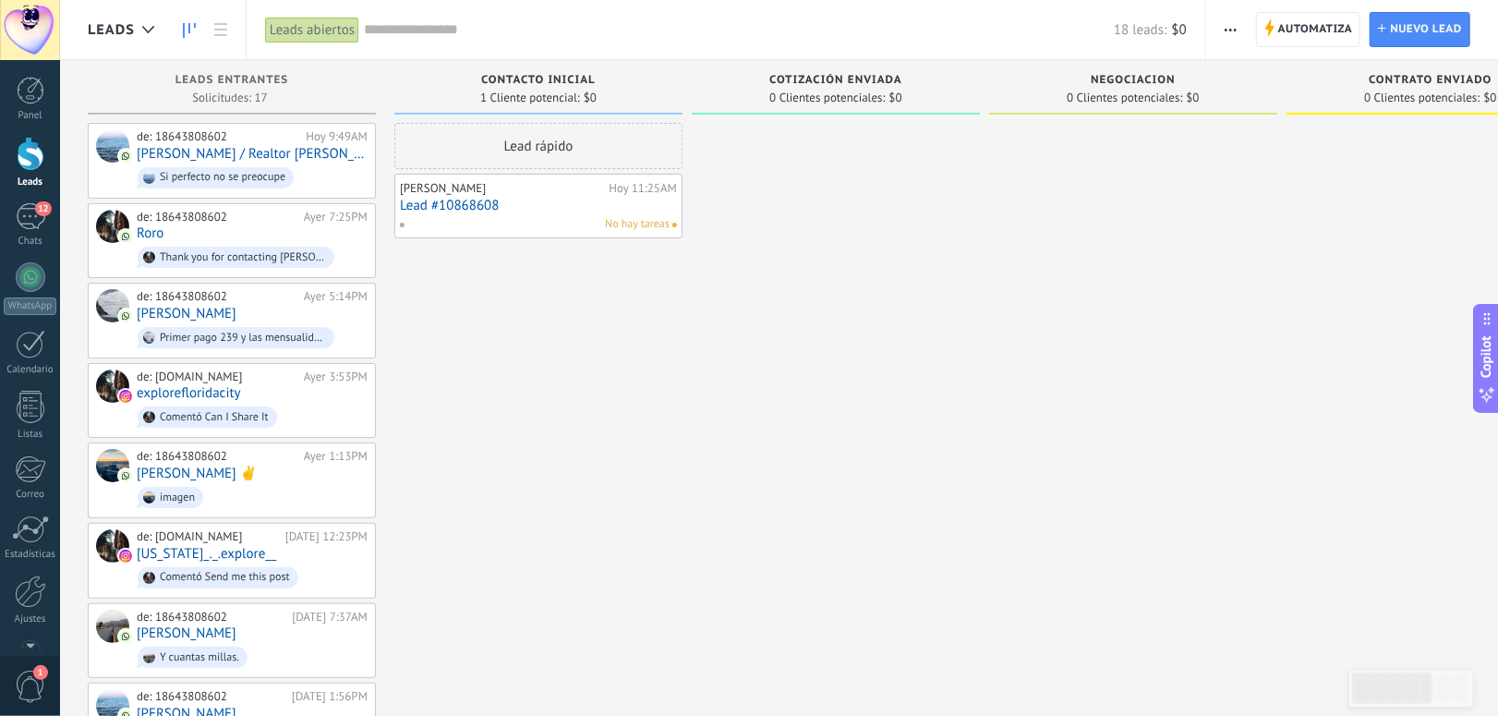
click at [533, 211] on link "Lead #10868608" at bounding box center [538, 206] width 277 height 16
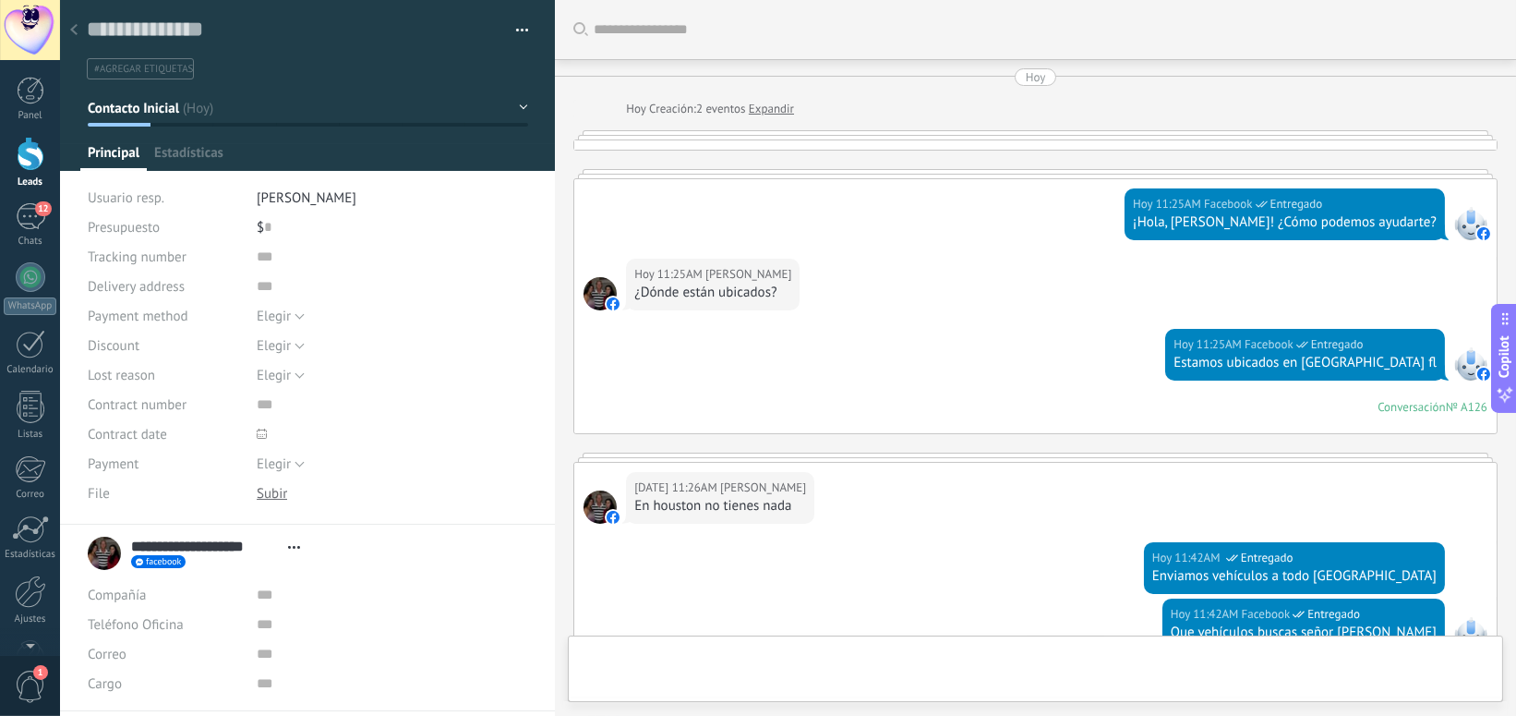
type textarea "**********"
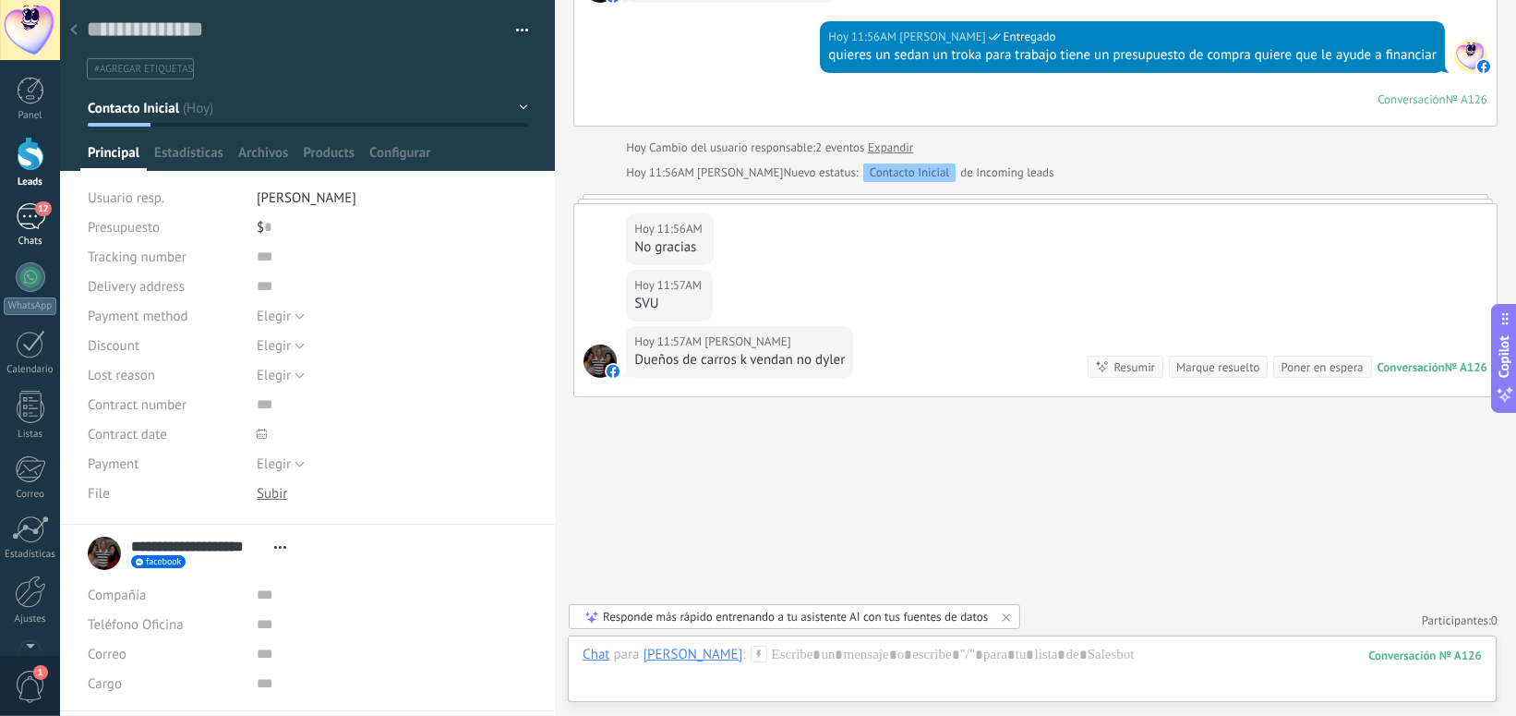
click at [30, 211] on div "12" at bounding box center [31, 216] width 30 height 27
